Goal: Use online tool/utility: Utilize a website feature to perform a specific function

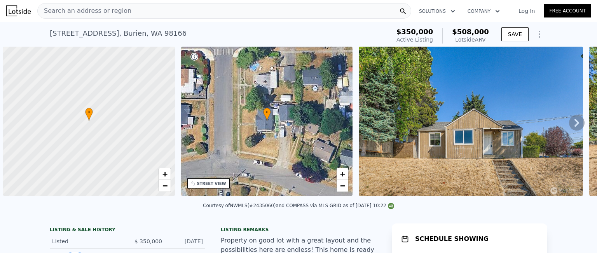
scroll to position [0, 3]
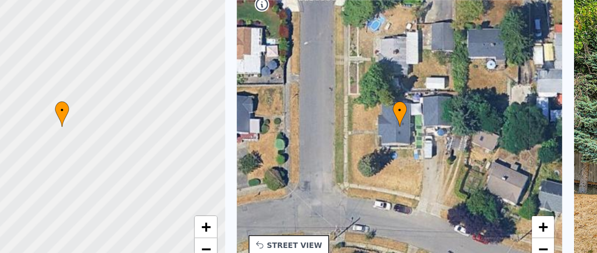
click at [114, 118] on div at bounding box center [86, 121] width 206 height 179
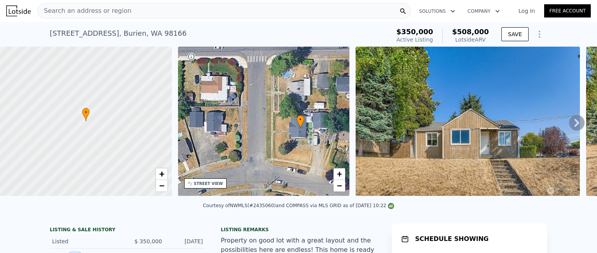
drag, startPoint x: 258, startPoint y: 166, endPoint x: 295, endPoint y: 173, distance: 37.2
click at [295, 173] on div "• + −" at bounding box center [264, 121] width 172 height 149
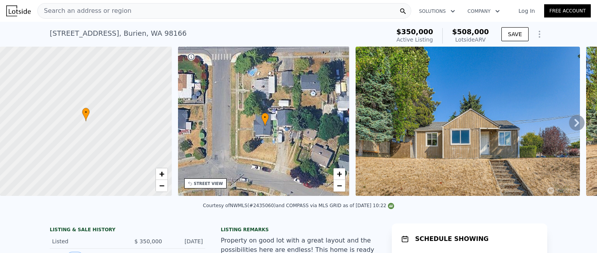
drag, startPoint x: 334, startPoint y: 146, endPoint x: 300, endPoint y: 144, distance: 33.9
click at [299, 144] on div "• + −" at bounding box center [264, 121] width 172 height 149
click at [165, 8] on div "Search an address or region" at bounding box center [224, 11] width 374 height 16
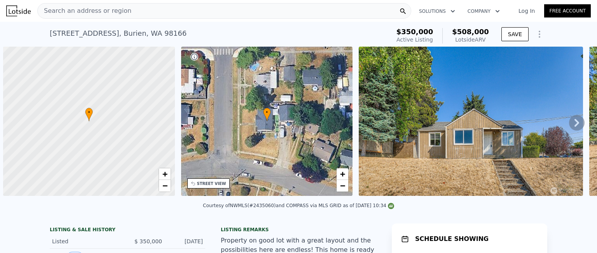
scroll to position [0, 3]
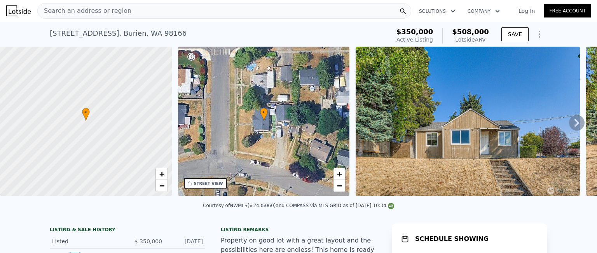
click at [541, 33] on icon "Show Options" at bounding box center [539, 34] width 9 height 9
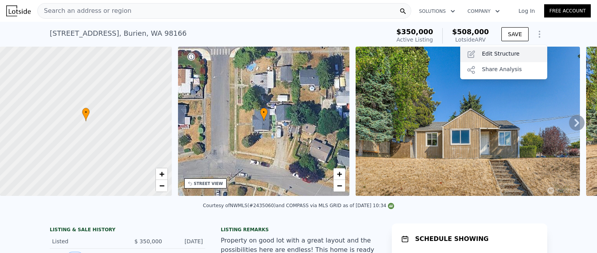
click at [488, 51] on div "Edit Structure" at bounding box center [504, 55] width 87 height 16
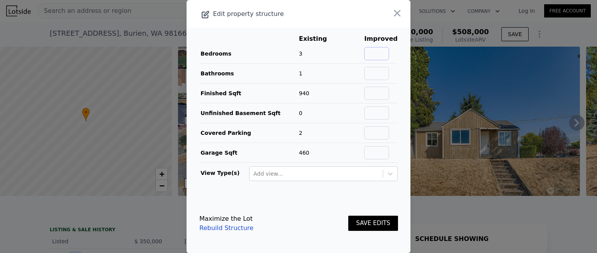
click at [382, 51] on input "text" at bounding box center [376, 53] width 25 height 13
type input "4"
click at [385, 75] on input "text" at bounding box center [376, 73] width 25 height 13
type input "2"
click at [379, 95] on input "text" at bounding box center [376, 93] width 25 height 13
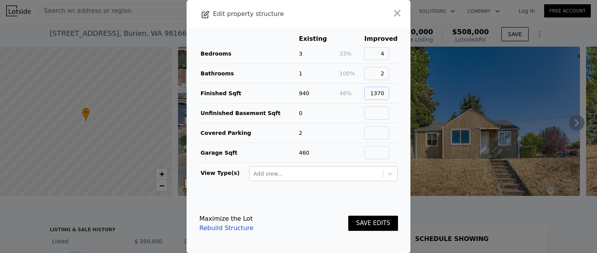
type input "1370"
click at [371, 223] on button "SAVE EDITS" at bounding box center [374, 223] width 50 height 15
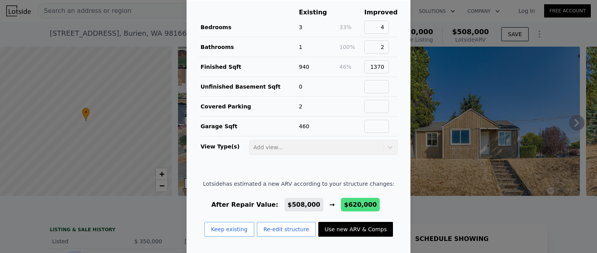
scroll to position [26, 0]
click at [291, 229] on button "Re-edit structure" at bounding box center [286, 229] width 59 height 15
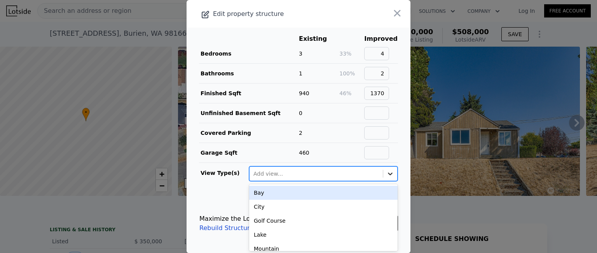
click at [387, 171] on icon at bounding box center [391, 174] width 8 height 8
click at [391, 175] on div at bounding box center [391, 174] width 14 height 14
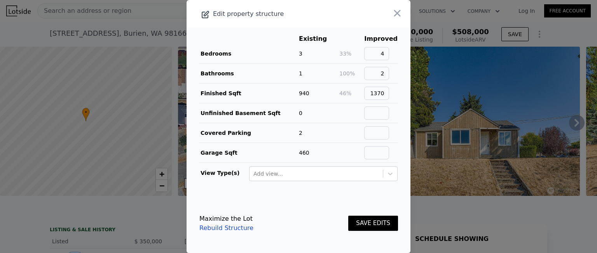
click at [369, 220] on button "SAVE EDITS" at bounding box center [374, 223] width 50 height 15
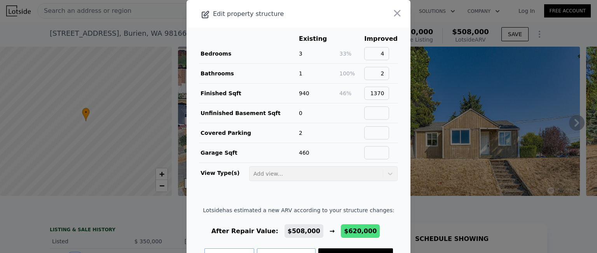
scroll to position [26, 0]
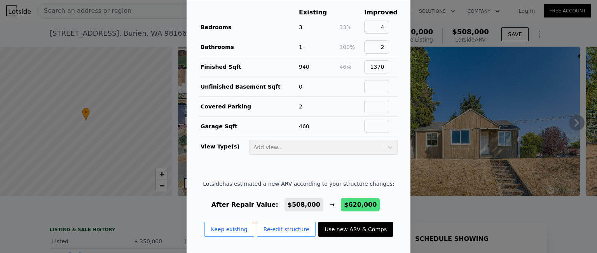
click at [339, 228] on button "Use new ARV & Comps" at bounding box center [356, 229] width 75 height 15
type input "4"
type input "1"
type input "2"
type input "1010"
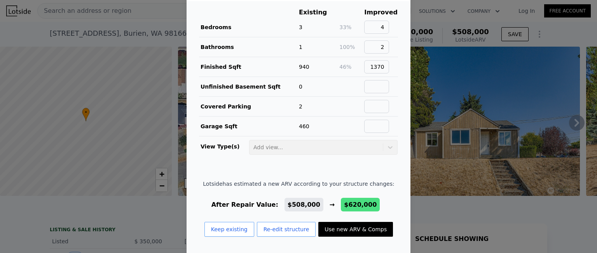
type input "1860"
type input "6600"
type input "10500"
checkbox input "false"
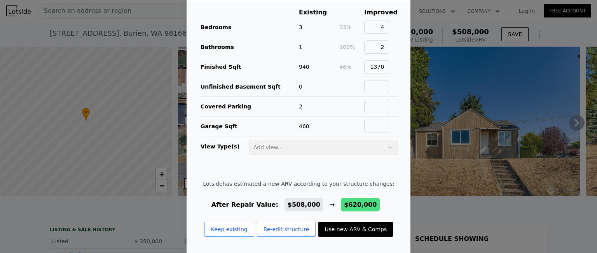
type input "$ 620,000"
type input "$ 201,153"
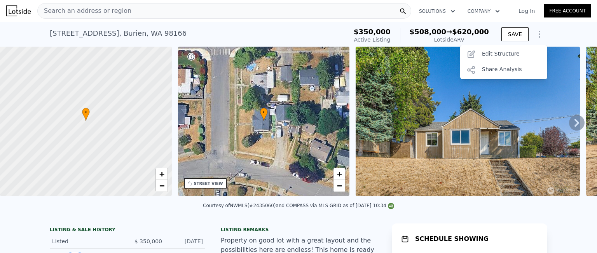
click at [311, 35] on div "[STREET_ADDRESS] Active at $350k (~ARV $508k → $620k )" at bounding box center [197, 36] width 295 height 22
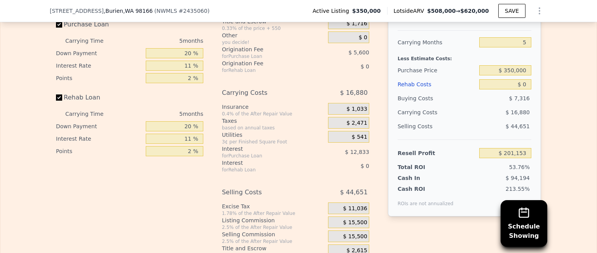
scroll to position [1213, 0]
click at [189, 58] on input "20 %" at bounding box center [175, 52] width 58 height 10
type input "2 %"
type input "1 %"
type input "$ 196,778"
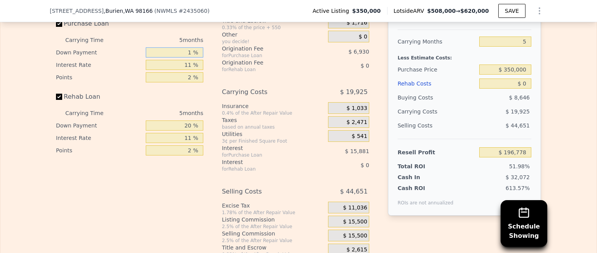
type input "10 %"
type input "$ 198,848"
type input "10 %"
click at [189, 70] on input "11 %" at bounding box center [175, 65] width 58 height 10
type input "1 %"
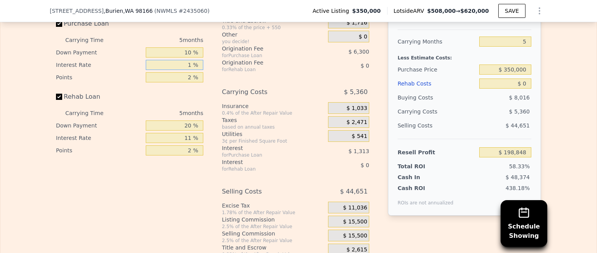
type input "$ 211,973"
type input "10 %"
type input "$ 200,163"
type input "10.5 %"
type input "$ 199,508"
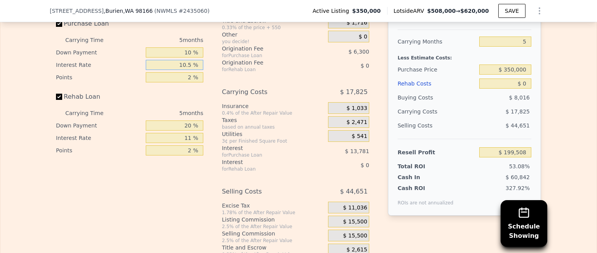
type input "10.5 %"
click at [190, 82] on input "2 %" at bounding box center [175, 77] width 58 height 10
type input "1. %"
type input "$ 202,658"
type input "1.5 %"
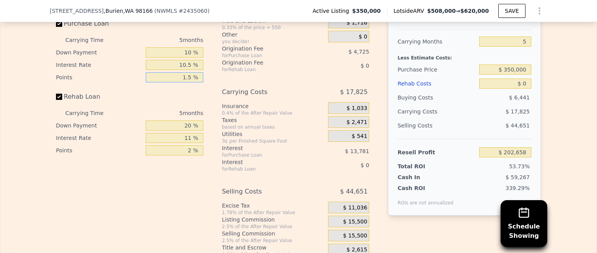
type input "$ 201,083"
type input "1.5 %"
click at [205, 107] on div "Interest-Only Financing Purchase Loan Carrying Time 5 months Down Payment 10 % …" at bounding box center [133, 129] width 154 height 258
click at [189, 131] on input "20 %" at bounding box center [175, 126] width 58 height 10
type input "2 %"
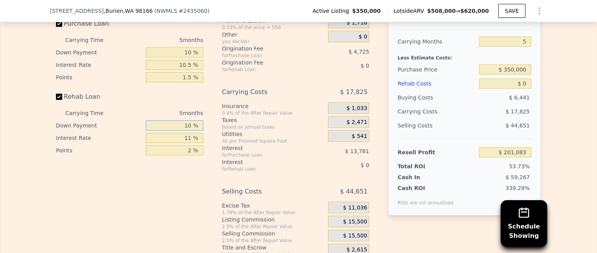
type input "10 %"
click at [190, 143] on input "11 %" at bounding box center [175, 138] width 58 height 10
type input "1 %"
type input "10.5 %"
click at [189, 156] on input "2 %" at bounding box center [175, 150] width 58 height 10
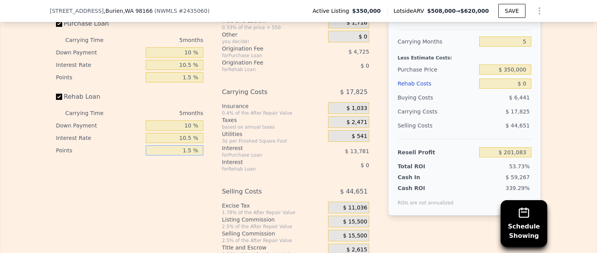
type input "1.5 %"
click at [187, 183] on div "Interest-Only Financing Purchase Loan Carrying Time 5 months Down Payment 10 % …" at bounding box center [133, 129] width 154 height 258
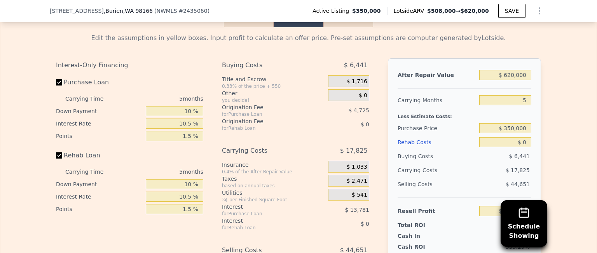
scroll to position [1102, 0]
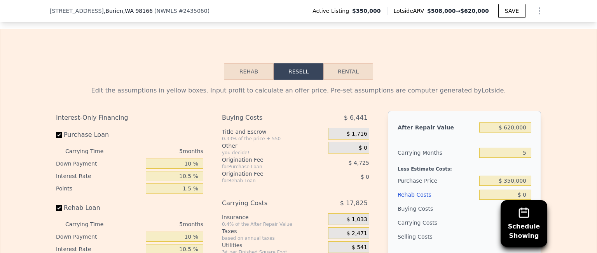
click at [196, 86] on div "Rehab Resell Rental Edit the assumptions in yellow boxes. Input profit to calcu…" at bounding box center [298, 216] width 597 height 375
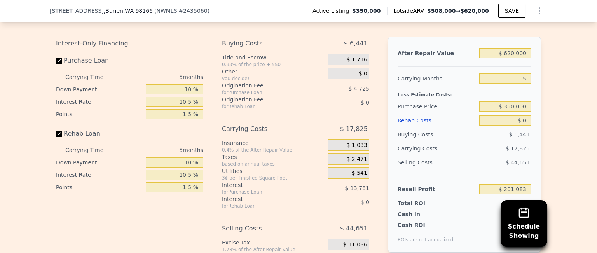
scroll to position [1176, 0]
click at [519, 58] on input "$ 620,000" at bounding box center [506, 53] width 52 height 10
type input "$ 585"
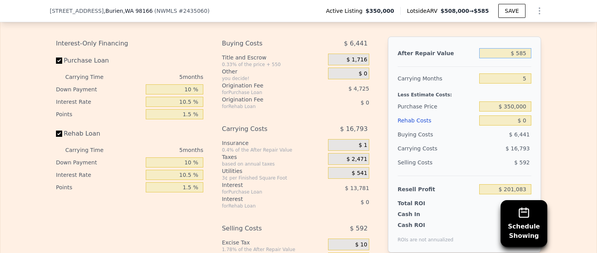
type input "-$ 373,241"
type input "$ 58,558"
type input "-$ 319,488"
type input "$ 585"
type input "-$ 373,241"
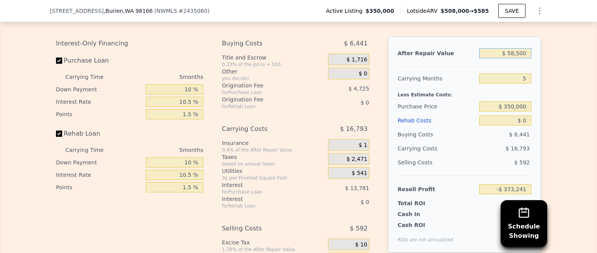
type input "$ 585,000"
type input "$ 168,631"
type input "$ 585,000"
